Goal: Transaction & Acquisition: Subscribe to service/newsletter

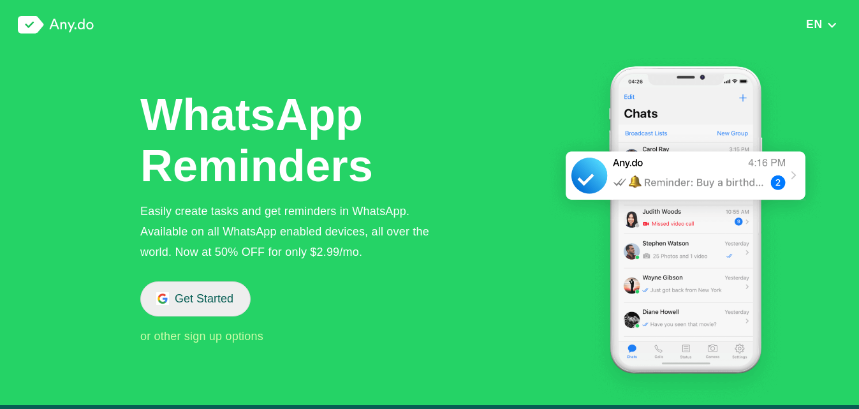
click at [209, 288] on button "Get Started" at bounding box center [195, 298] width 110 height 35
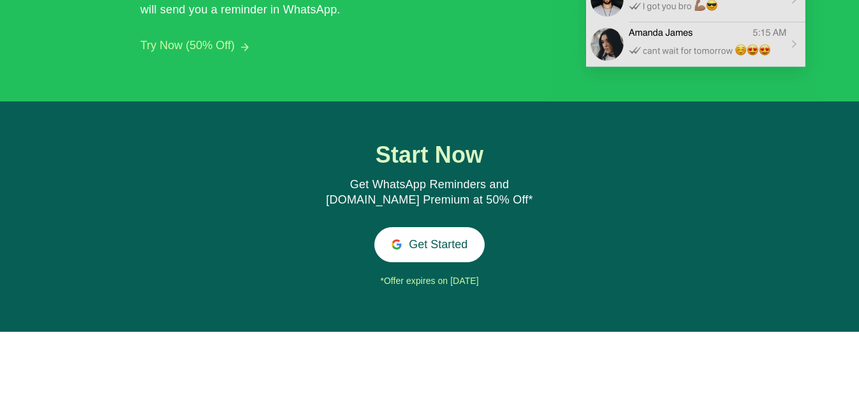
scroll to position [1368, 0]
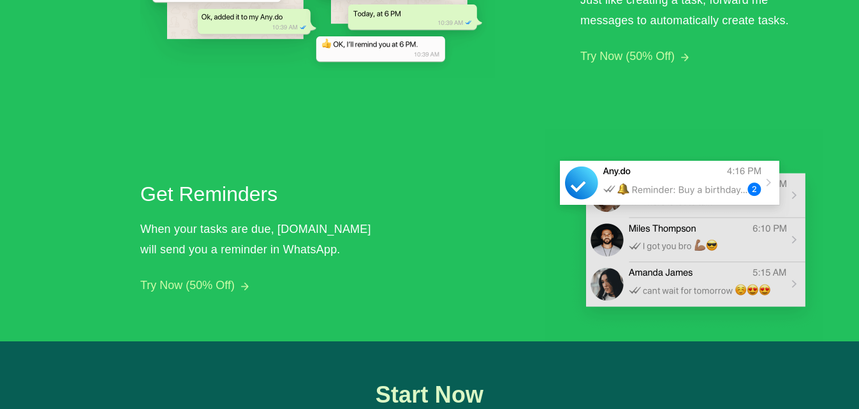
scroll to position [452, 0]
